Goal: Navigation & Orientation: Understand site structure

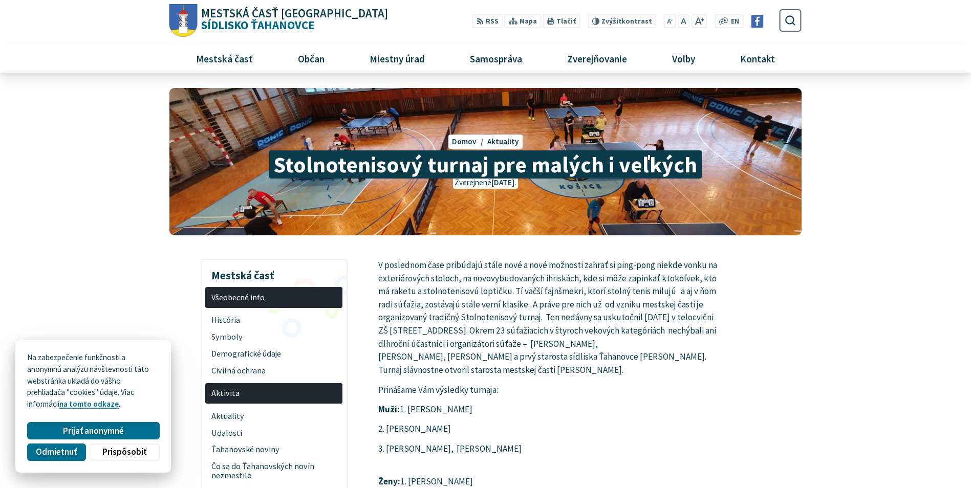
click at [223, 18] on span "Mestská časť Košice Sídlisko Ťahanovce" at bounding box center [293, 20] width 191 height 24
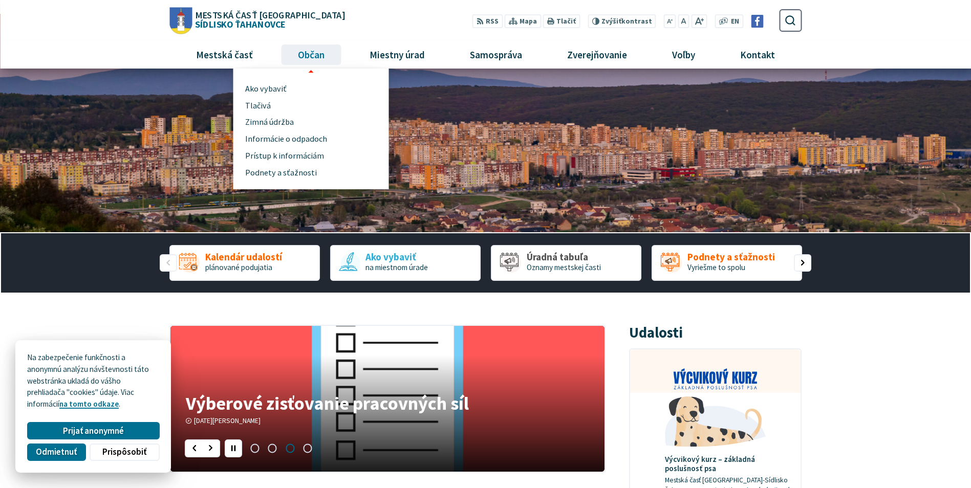
scroll to position [51, 0]
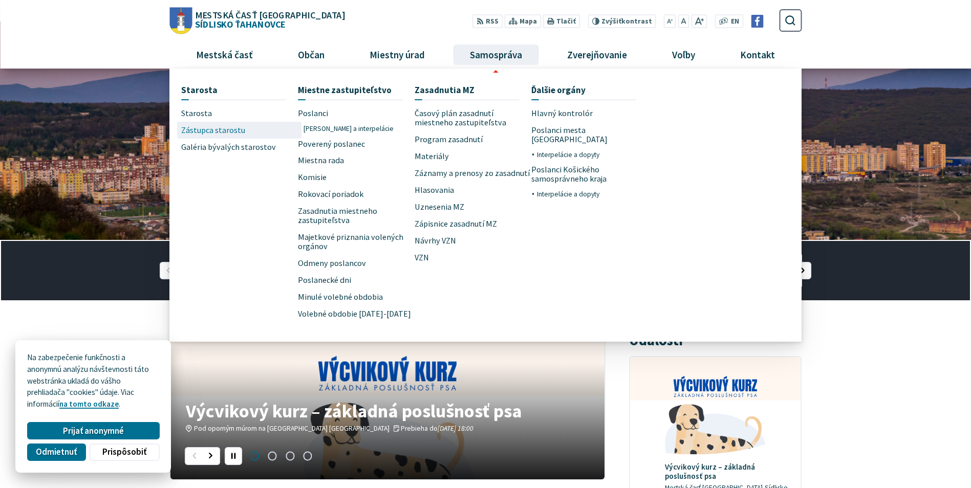
click at [218, 127] on span "Zástupca starostu" at bounding box center [213, 130] width 64 height 17
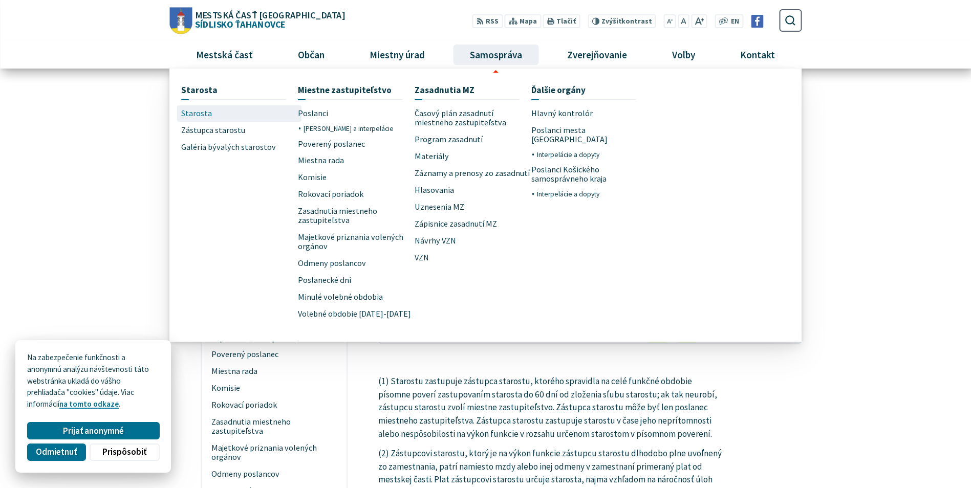
click at [187, 116] on span "Starosta" at bounding box center [196, 113] width 31 height 17
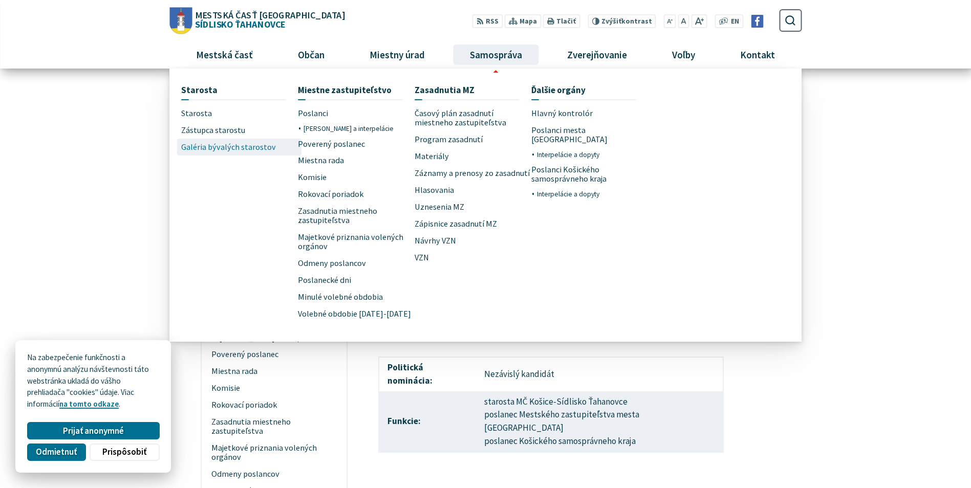
click at [242, 142] on span "Galéria bývalých starostov" at bounding box center [228, 147] width 95 height 17
click at [237, 147] on span "Galéria bývalých starostov" at bounding box center [228, 147] width 95 height 17
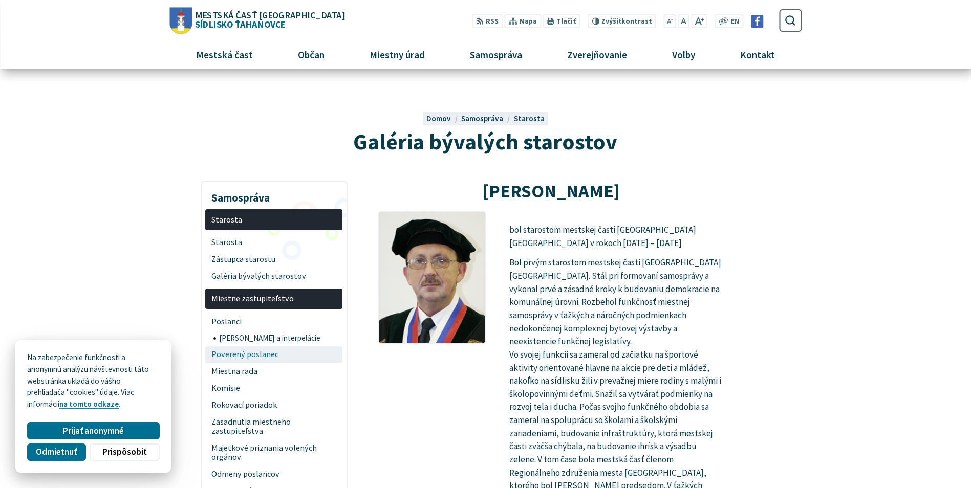
click at [229, 355] on span "Poverený poslanec" at bounding box center [273, 354] width 125 height 17
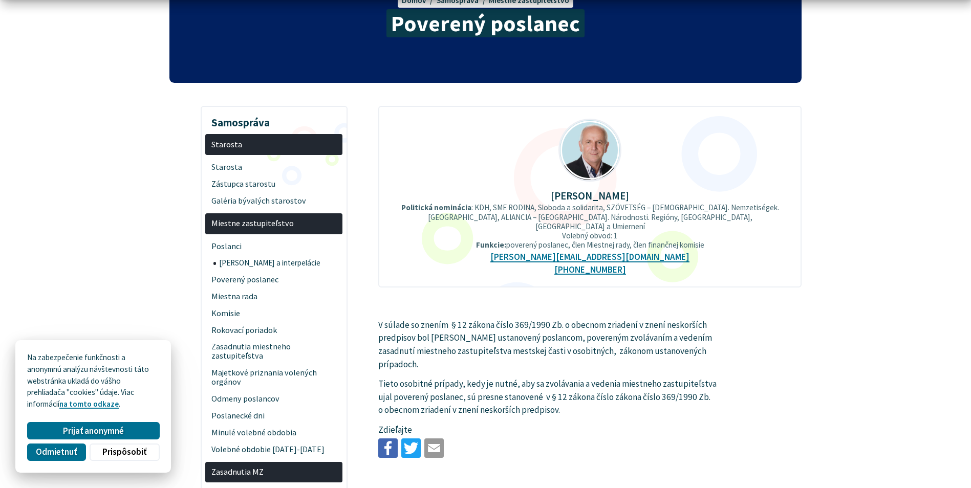
scroll to position [205, 0]
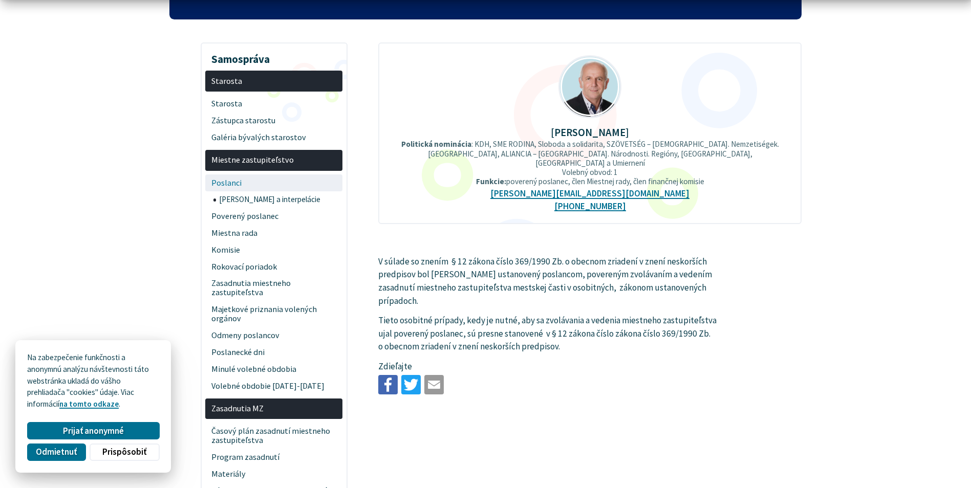
click at [234, 181] on span "Poslanci" at bounding box center [273, 183] width 125 height 17
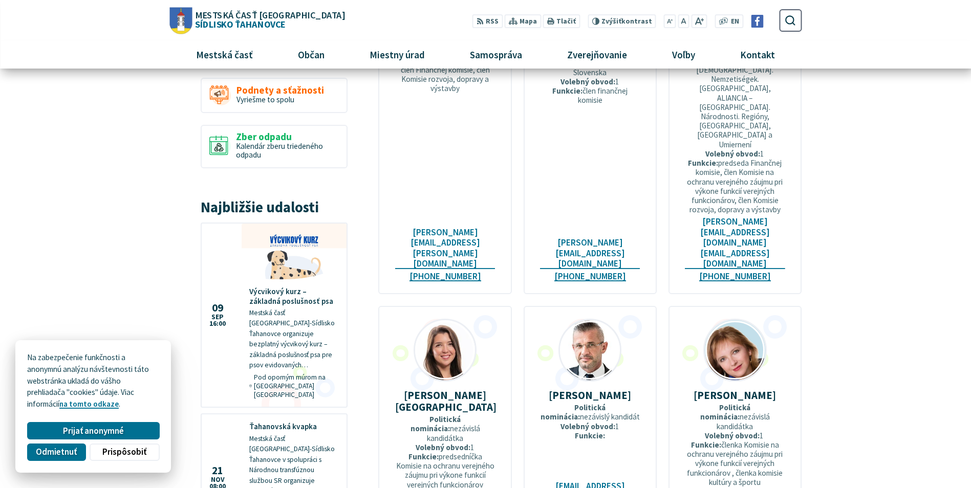
scroll to position [921, 0]
